Goal: Task Accomplishment & Management: Use online tool/utility

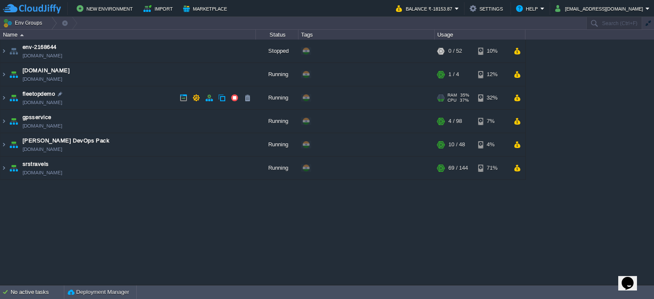
click at [8, 103] on img at bounding box center [14, 97] width 12 height 23
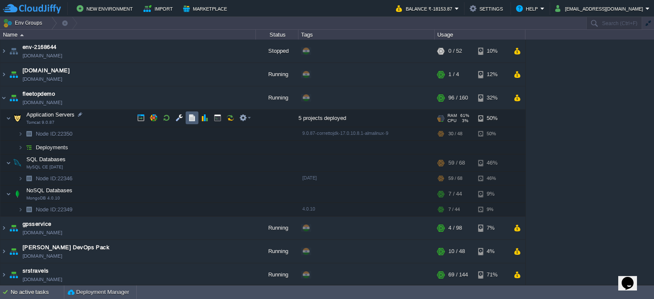
click at [191, 117] on button "button" at bounding box center [192, 118] width 8 height 8
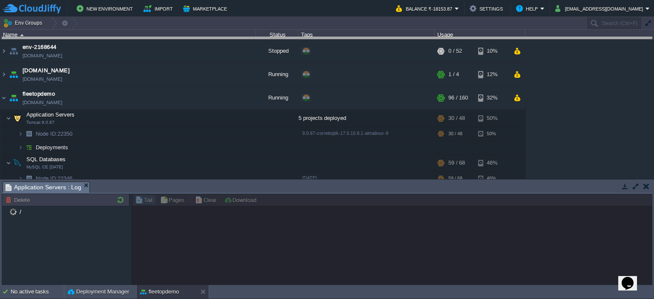
drag, startPoint x: 145, startPoint y: 192, endPoint x: 160, endPoint y: 18, distance: 174.3
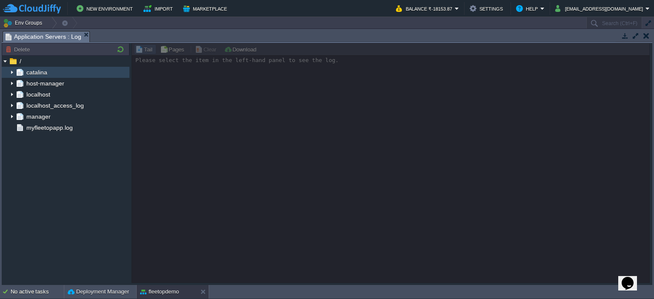
click at [10, 75] on img at bounding box center [12, 72] width 7 height 11
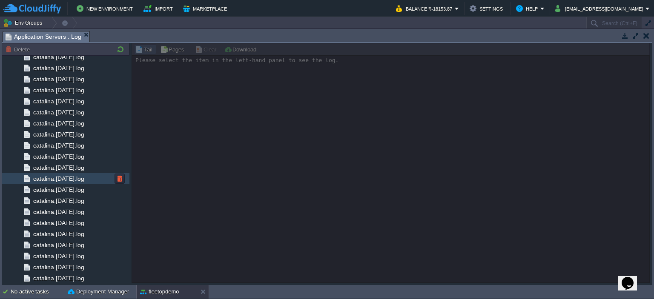
scroll to position [868, 0]
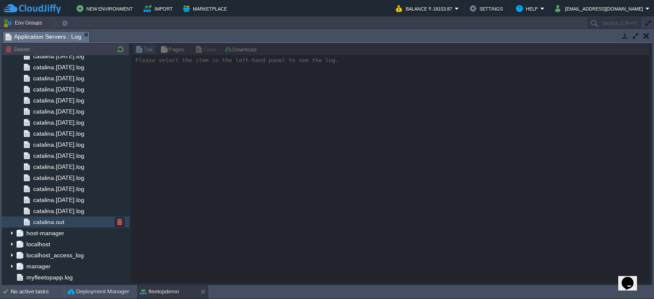
click at [86, 219] on div "catalina.out" at bounding box center [66, 222] width 128 height 11
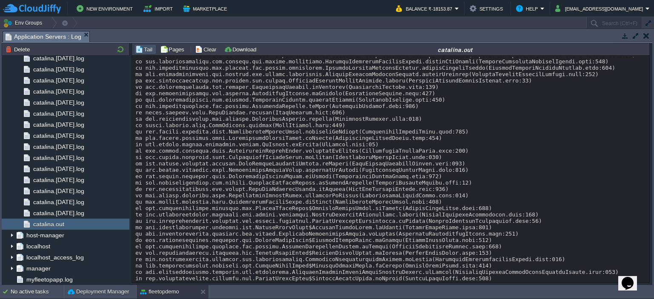
scroll to position [18767, 0]
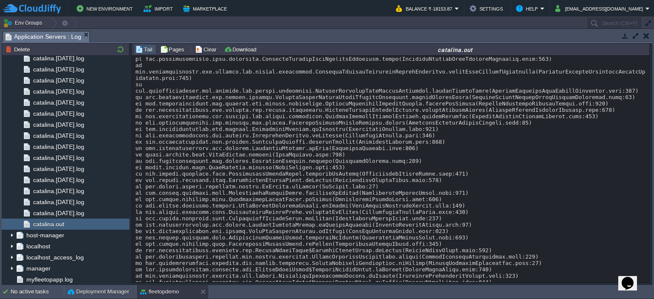
scroll to position [17740, 0]
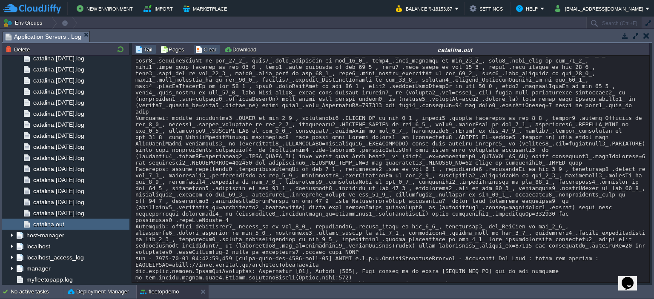
click at [200, 51] on button "Clear" at bounding box center [207, 50] width 24 height 8
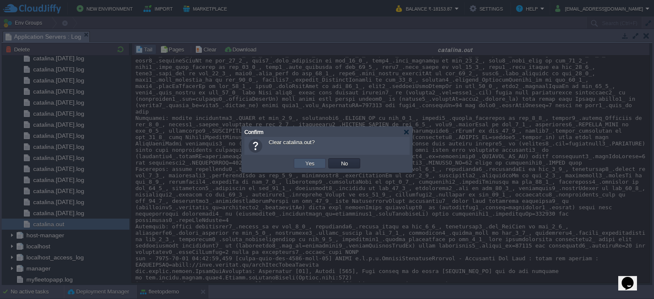
click at [306, 160] on button "Yes" at bounding box center [310, 164] width 14 height 8
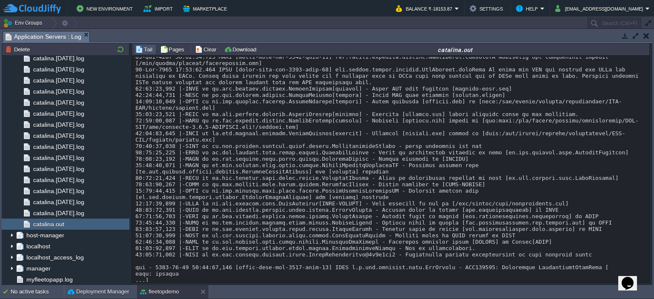
scroll to position [15546, 0]
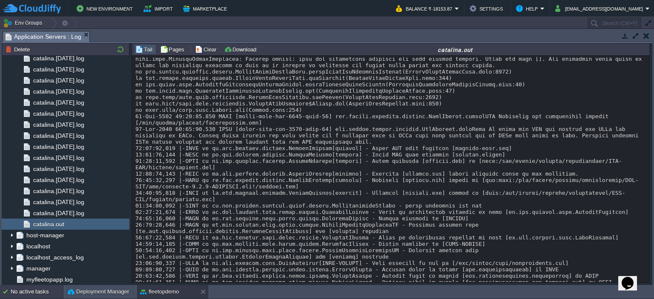
click at [49, 290] on div "No active tasks" at bounding box center [37, 292] width 53 height 14
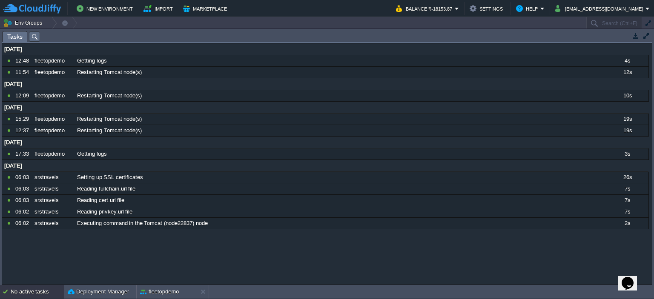
click at [49, 290] on div "No active tasks" at bounding box center [37, 292] width 53 height 14
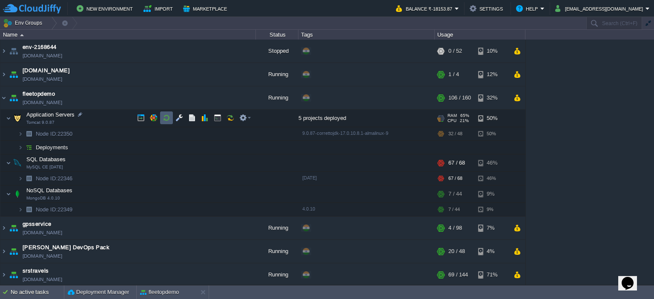
click at [170, 119] on td at bounding box center [166, 118] width 13 height 13
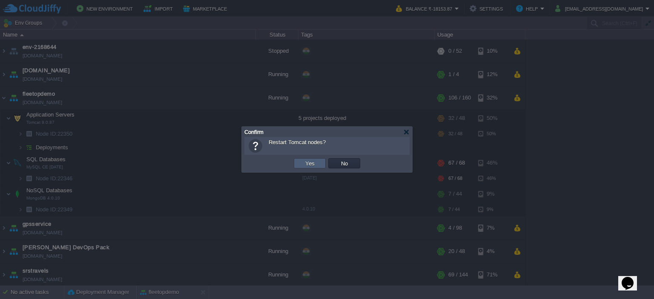
click at [300, 160] on td "Yes" at bounding box center [310, 163] width 32 height 10
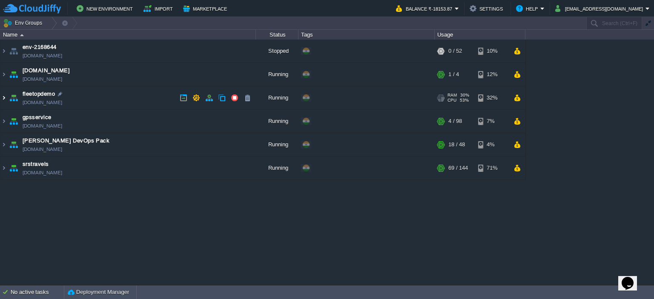
click at [3, 102] on img at bounding box center [3, 97] width 7 height 23
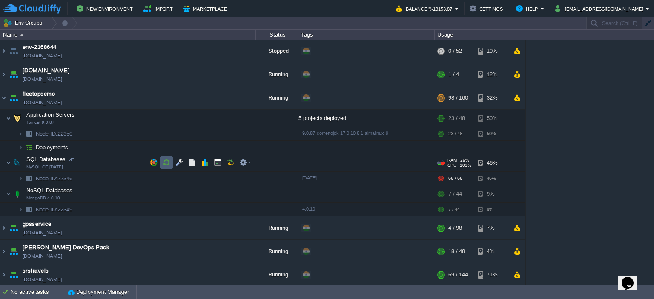
click at [164, 166] on button "button" at bounding box center [167, 163] width 8 height 8
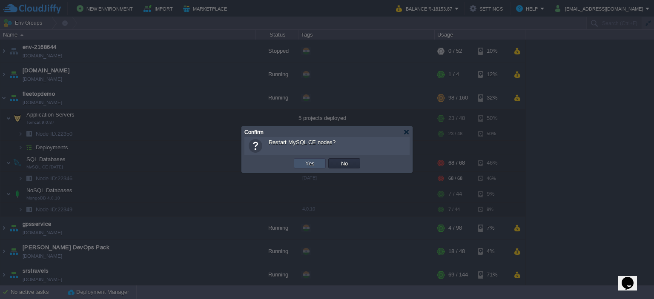
click at [311, 165] on button "Yes" at bounding box center [310, 164] width 14 height 8
